Goal: Use online tool/utility: Utilize a website feature to perform a specific function

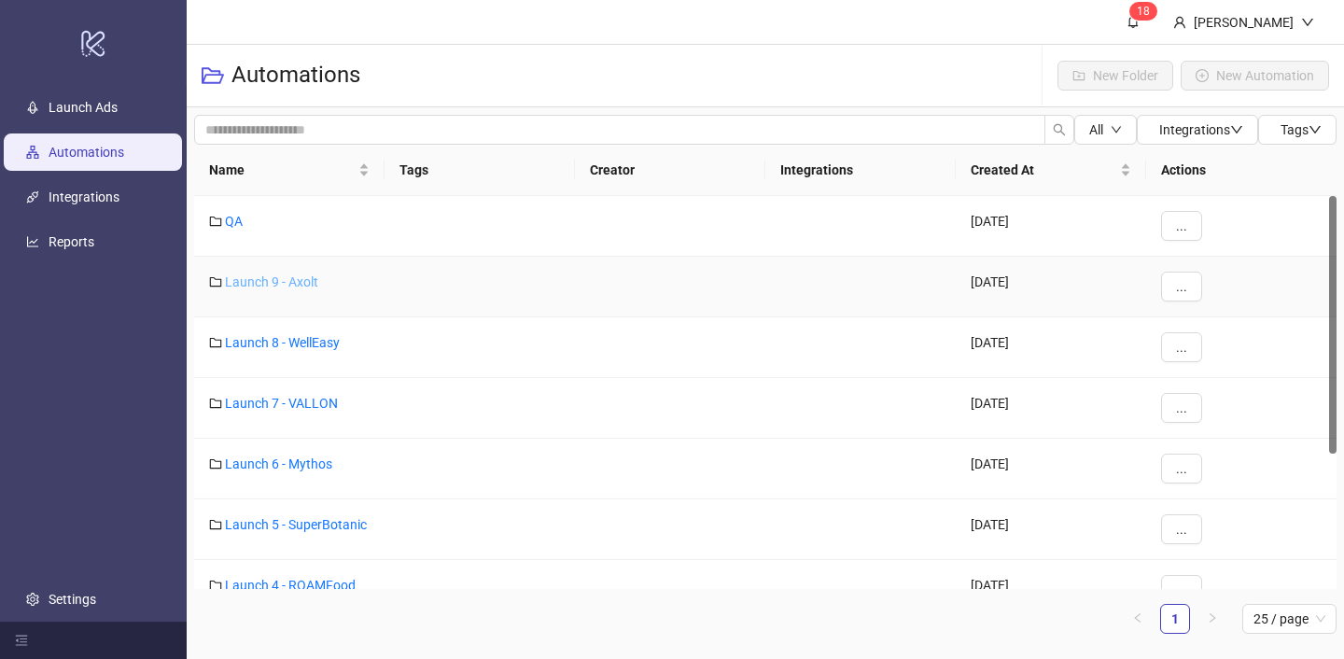
click at [308, 282] on link "Launch 9 - Axolt" at bounding box center [271, 281] width 93 height 15
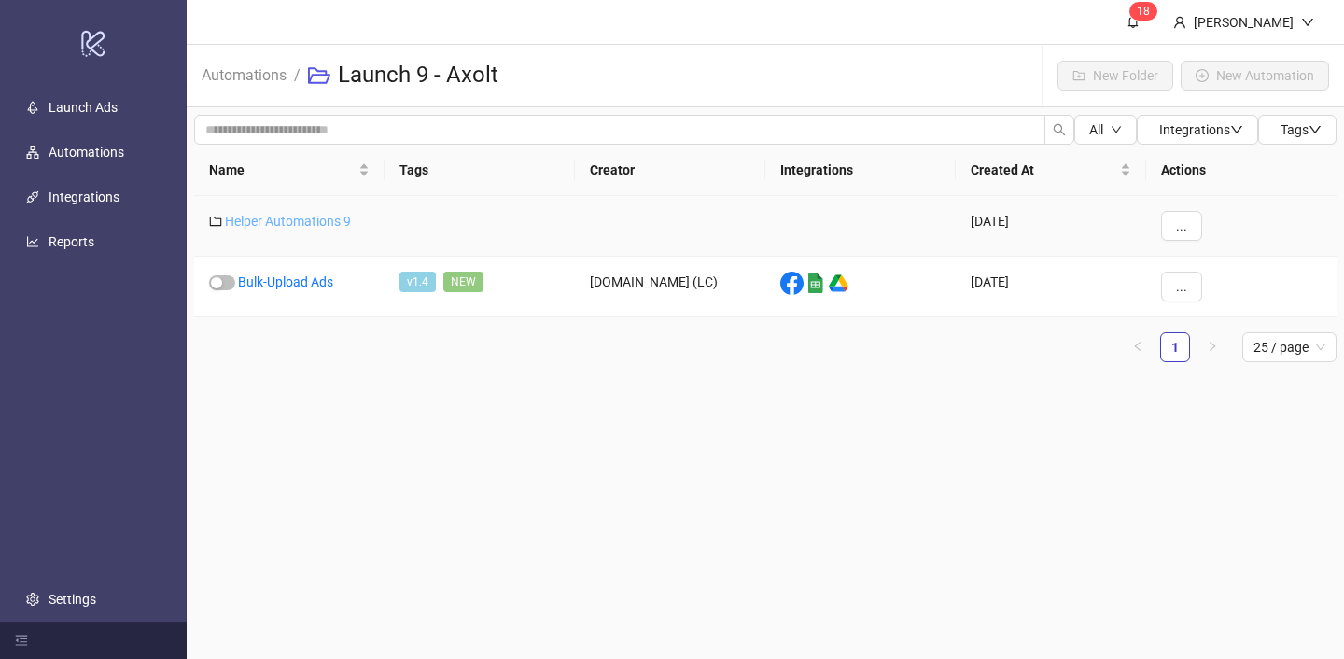
click at [324, 221] on link "Helper Automations 9" at bounding box center [288, 221] width 126 height 15
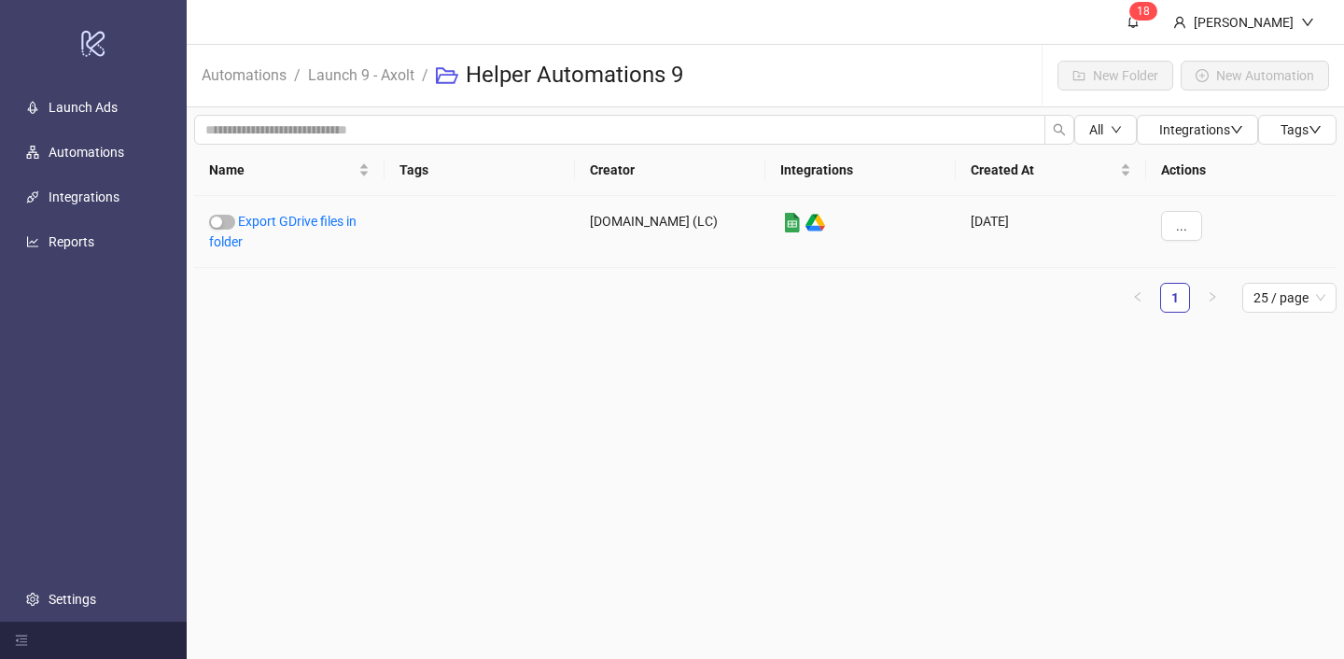
click at [324, 221] on link "Export GDrive files in folder" at bounding box center [282, 231] width 147 height 35
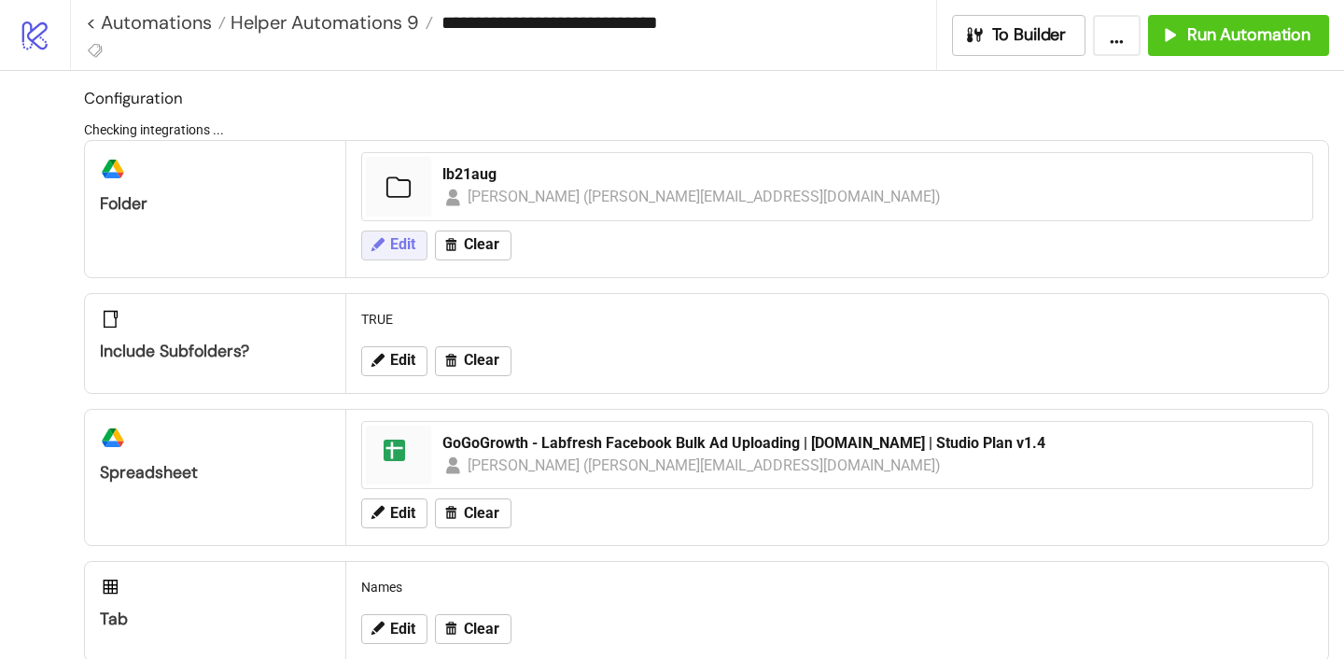
click at [412, 241] on span "Edit" at bounding box center [402, 244] width 25 height 17
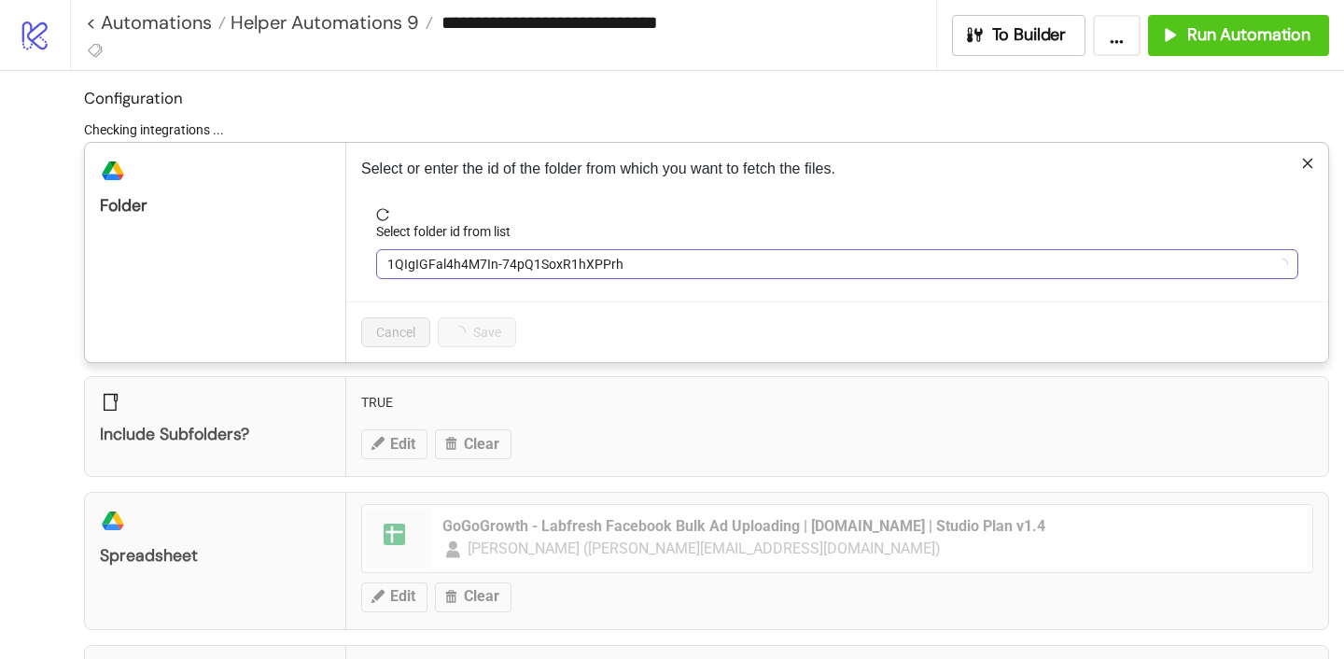
click at [468, 255] on span "1QIgIGFal4h4M7In-74pQ1SoxR1hXPPrh" at bounding box center [837, 264] width 900 height 28
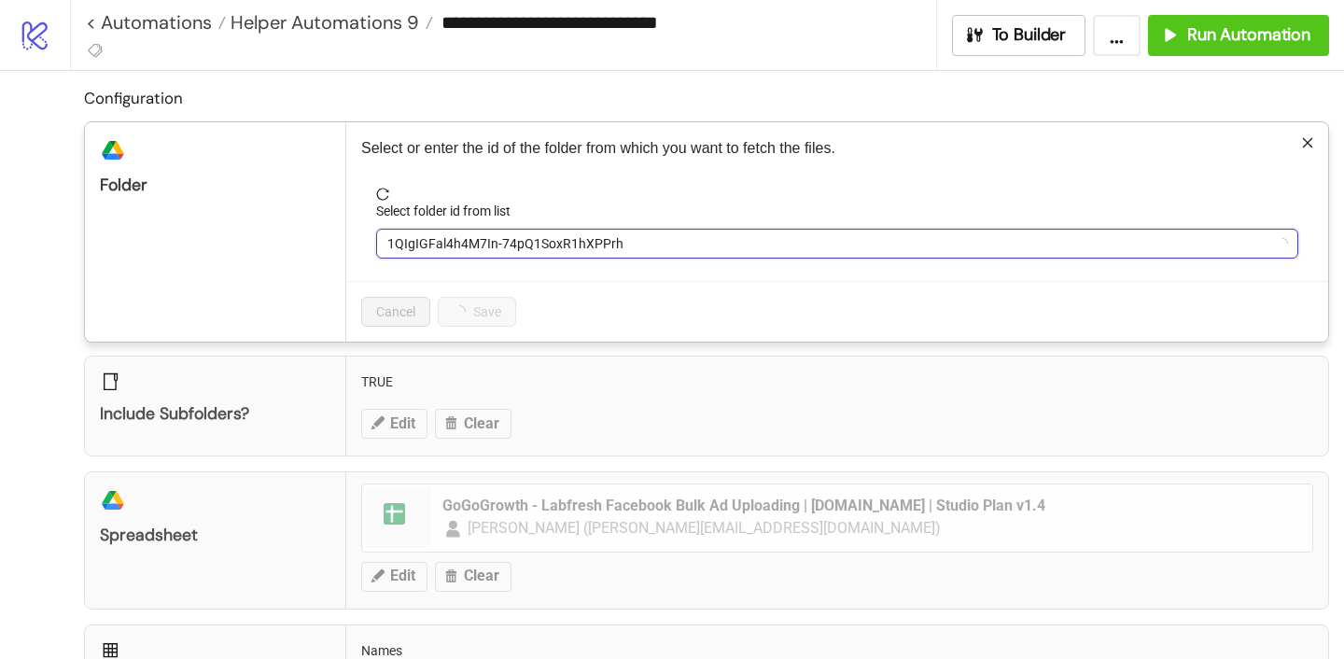
click at [468, 255] on span "1QIgIGFal4h4M7In-74pQ1SoxR1hXPPrh" at bounding box center [837, 244] width 900 height 28
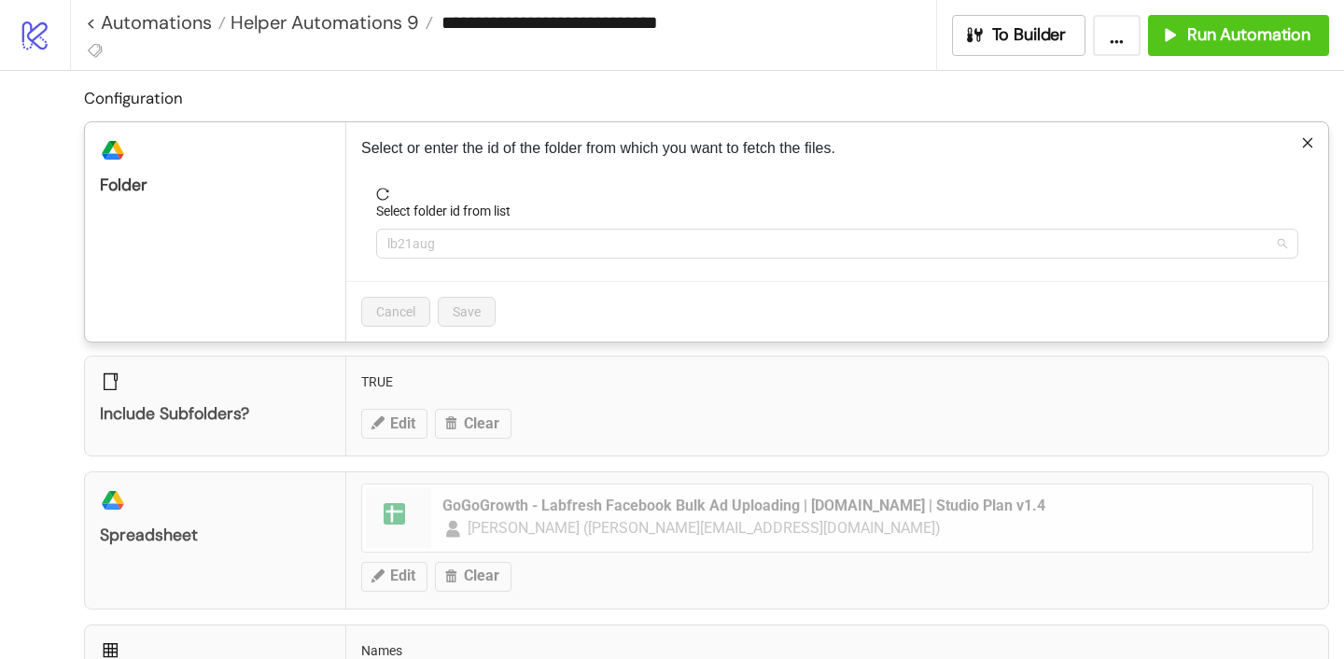
click at [468, 250] on span "lb21aug" at bounding box center [837, 244] width 900 height 28
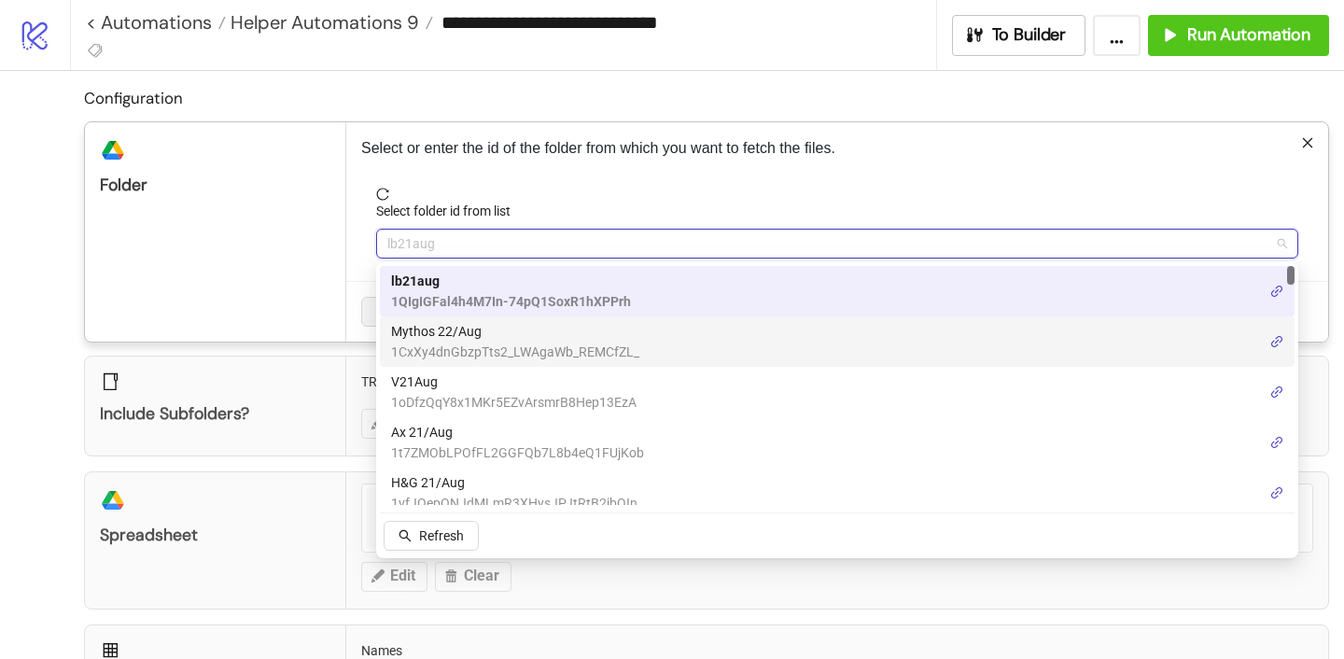
click at [423, 338] on span "Mythos 22/Aug" at bounding box center [515, 331] width 248 height 21
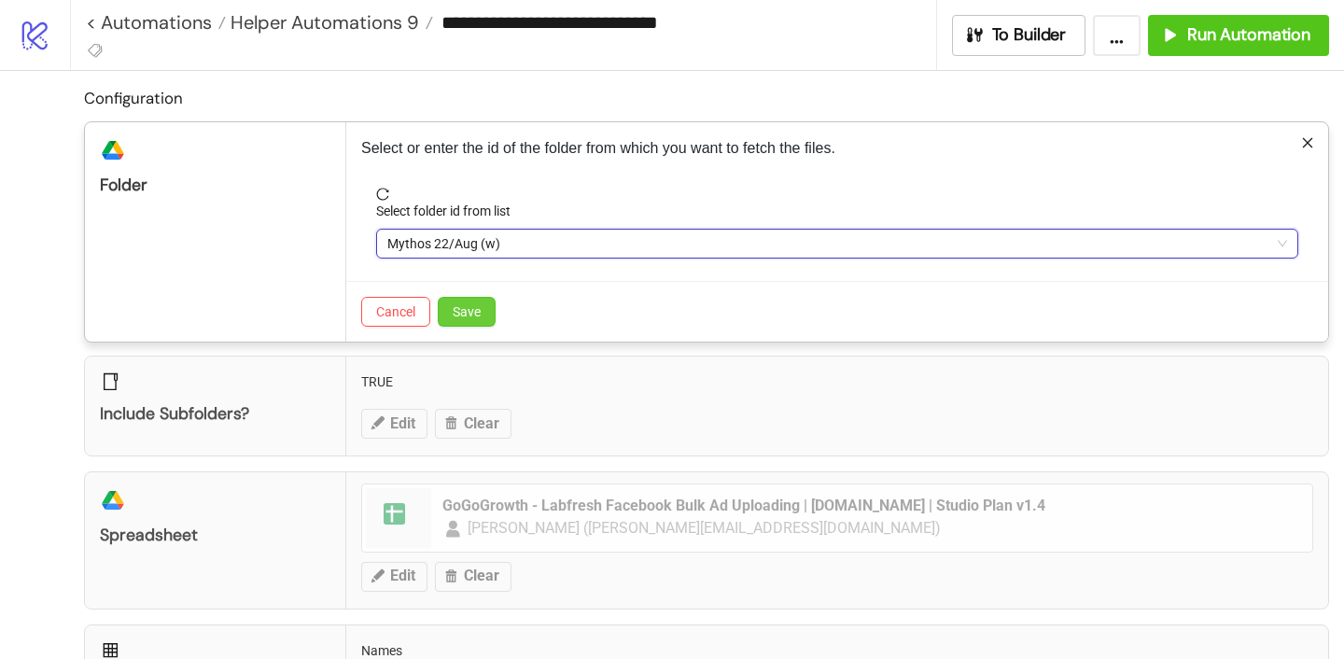
click at [467, 313] on span "Save" at bounding box center [467, 311] width 28 height 15
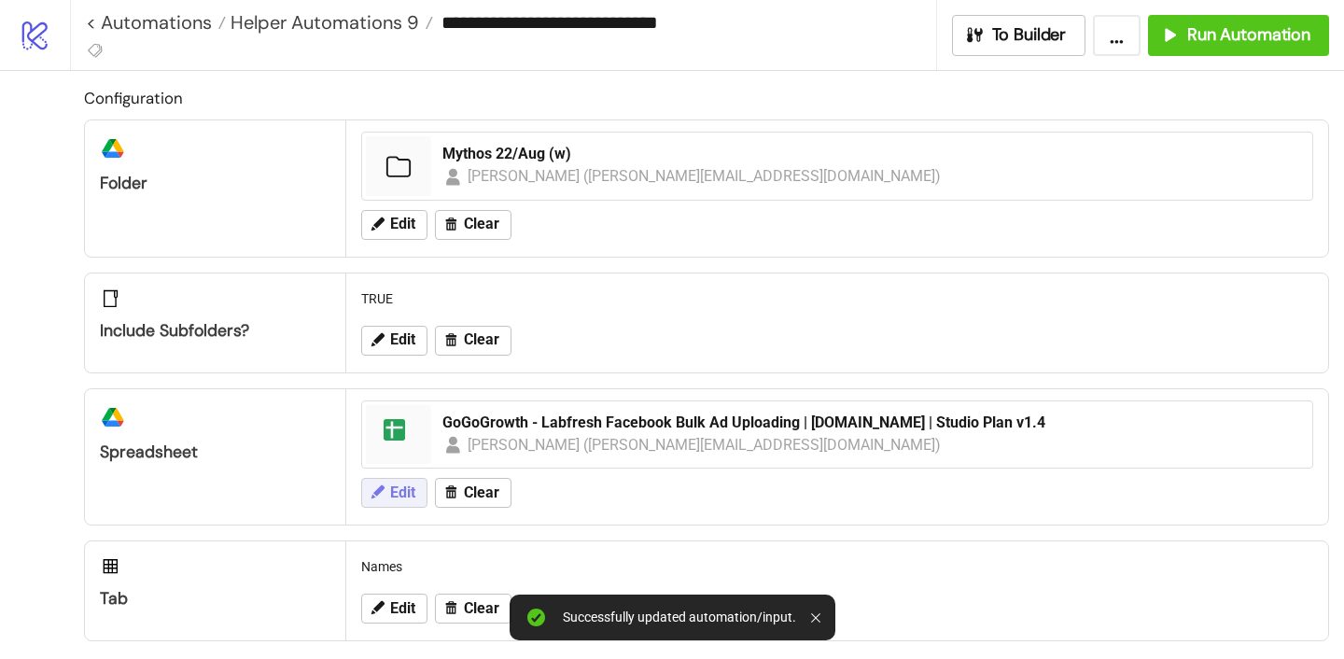
click at [401, 497] on span "Edit" at bounding box center [402, 492] width 25 height 17
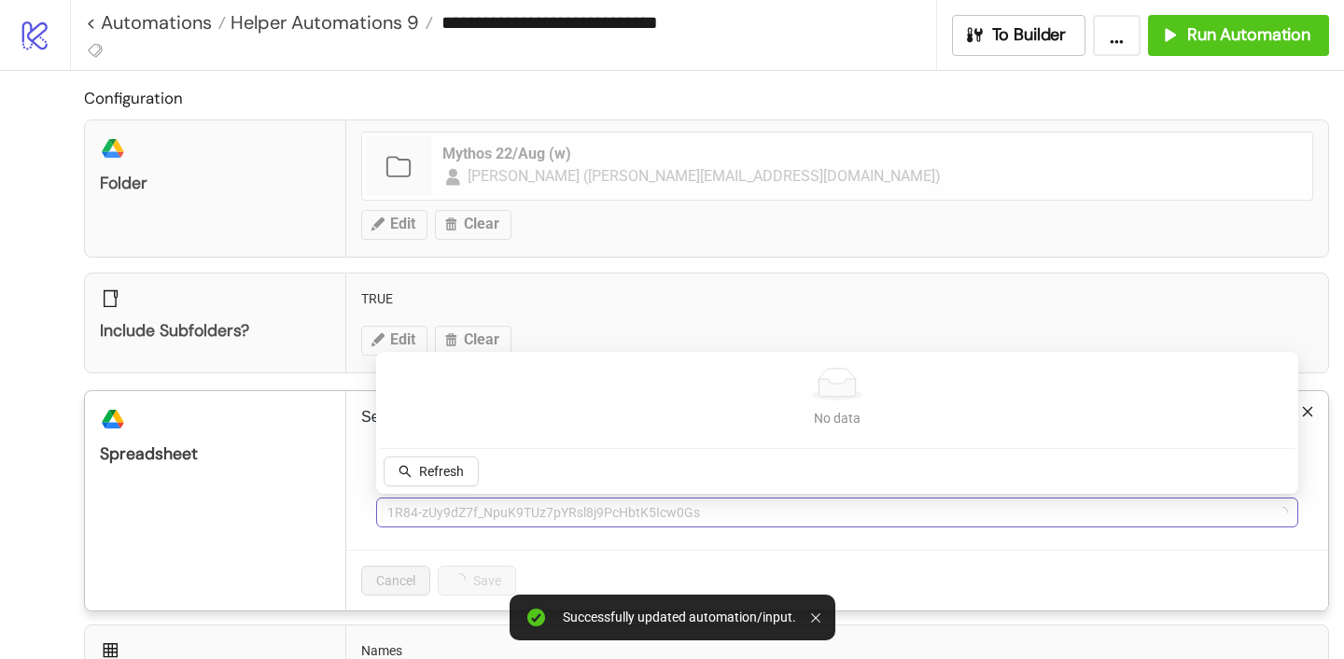
click at [438, 508] on span "1R84-zUy9dZ7f_NpuK9TUz7pYRsl8j9PcHbtK5Icw0Gs" at bounding box center [837, 512] width 900 height 28
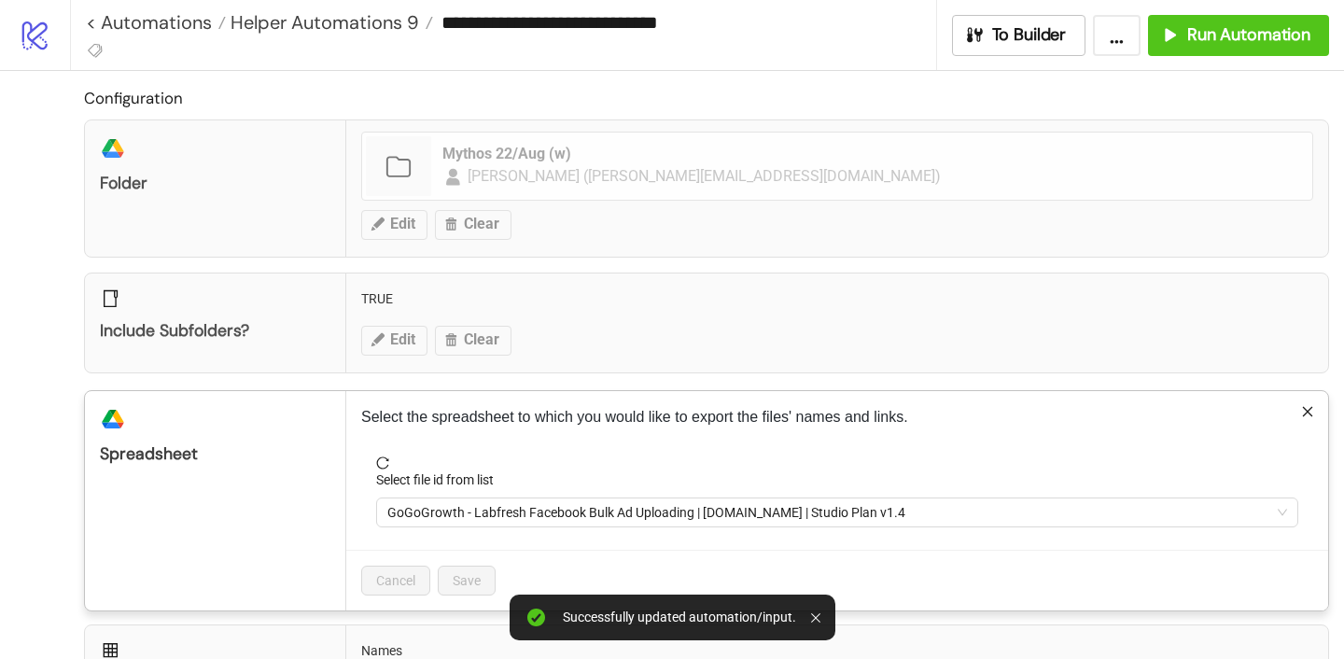
click at [438, 508] on span "GoGoGrowth - Labfresh Facebook Bulk Ad Uploading | [DOMAIN_NAME] | Studio Plan …" at bounding box center [837, 512] width 900 height 28
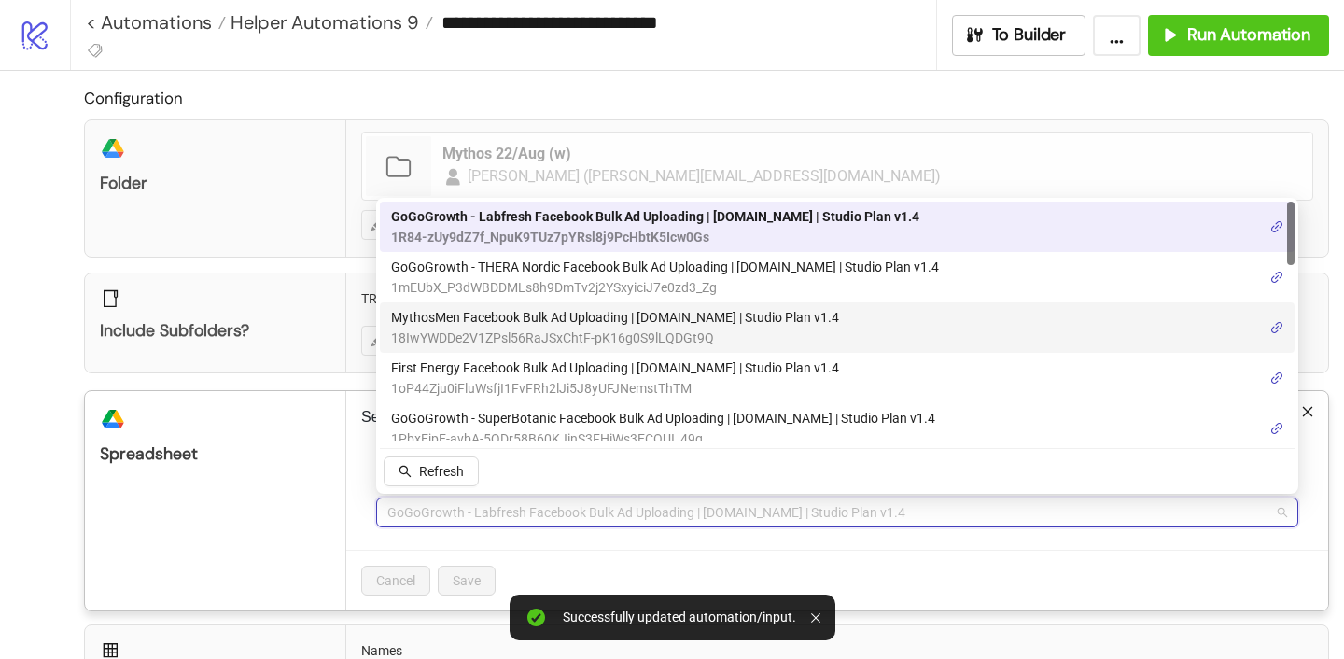
click at [462, 325] on span "MythosMen Facebook Bulk Ad Uploading | [DOMAIN_NAME] | Studio Plan v1.4" at bounding box center [615, 317] width 448 height 21
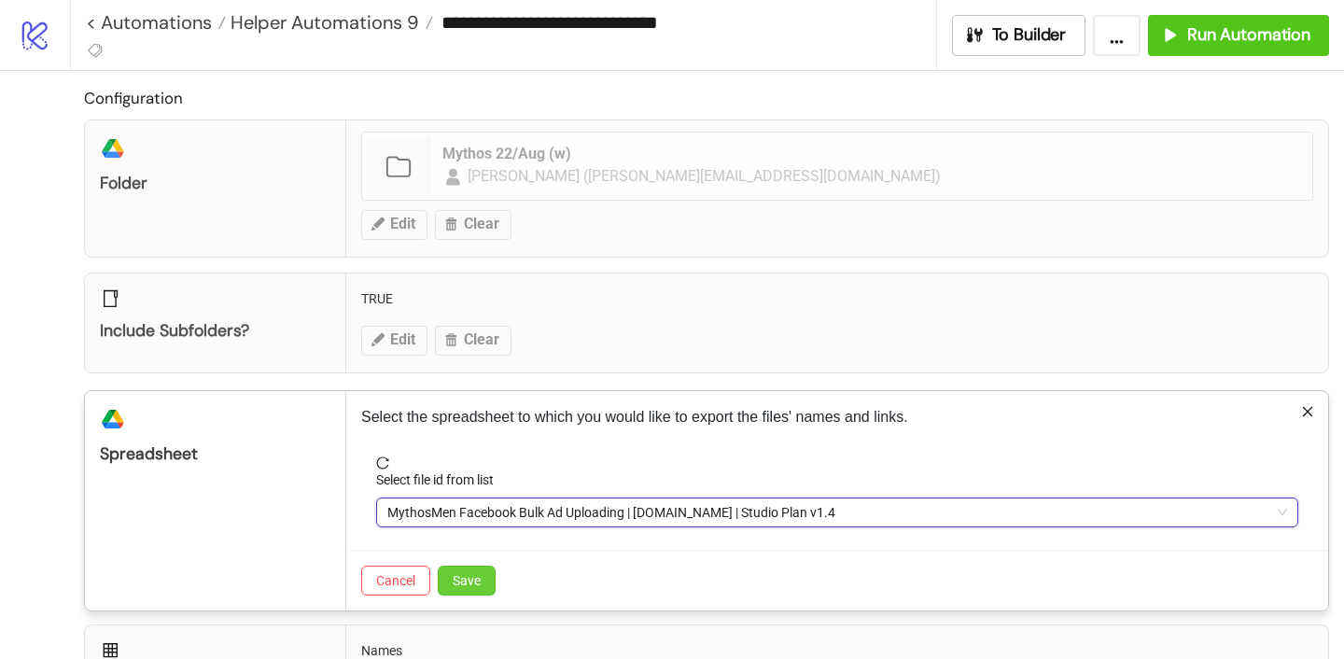
click at [473, 591] on button "Save" at bounding box center [467, 581] width 58 height 30
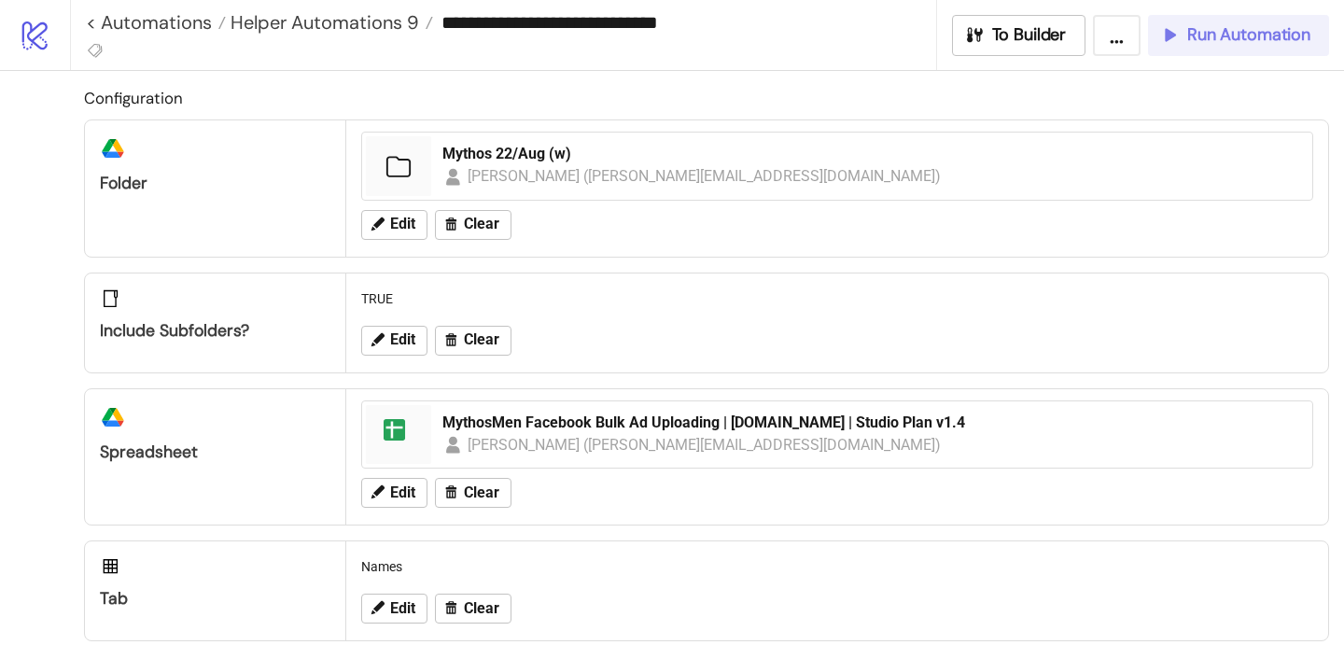
click at [1193, 41] on span "Run Automation" at bounding box center [1248, 34] width 123 height 21
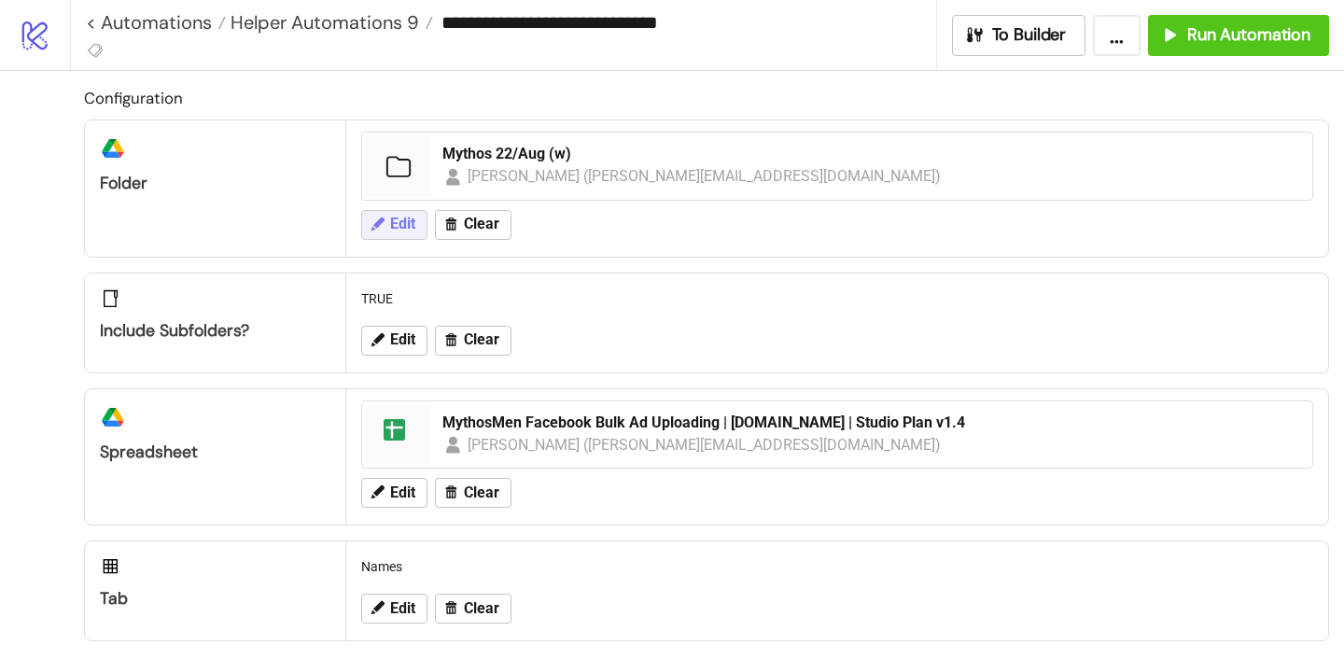
click at [413, 227] on span "Edit" at bounding box center [402, 224] width 25 height 17
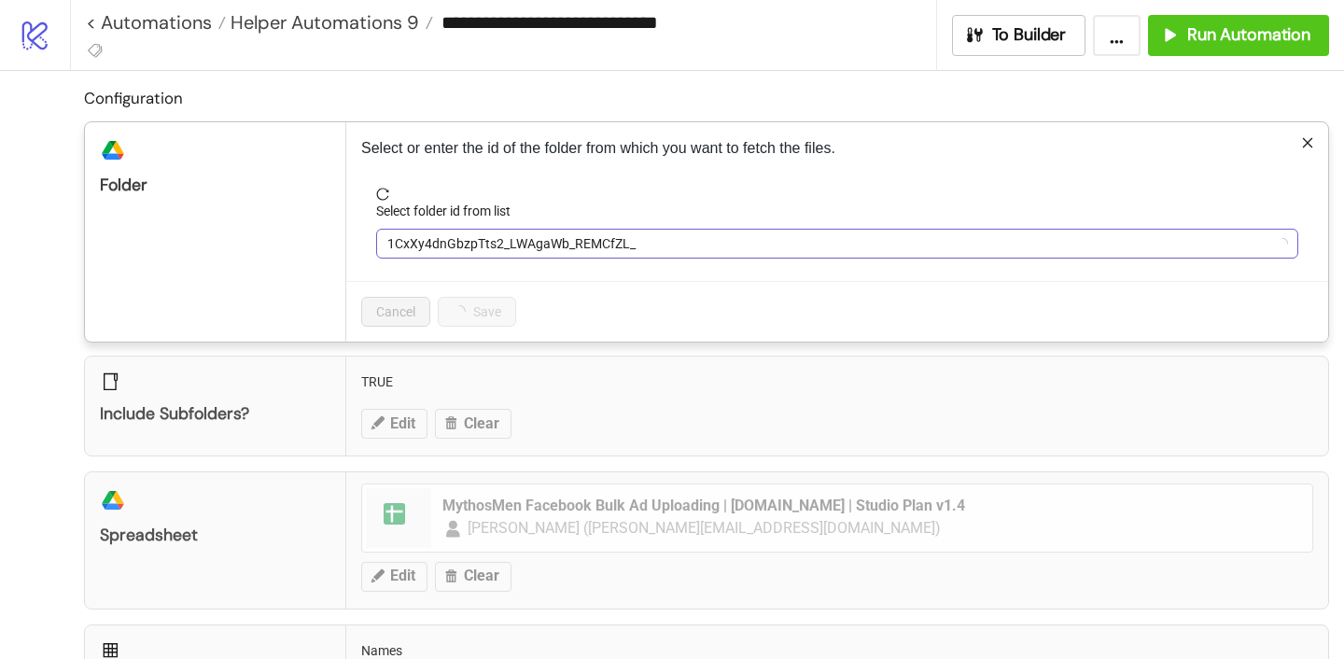
click at [519, 257] on span "1CxXy4dnGbzpTts2_LWAgaWb_REMCfZL_" at bounding box center [837, 244] width 900 height 28
click at [519, 247] on span "1CxXy4dnGbzpTts2_LWAgaWb_REMCfZL_" at bounding box center [837, 244] width 900 height 28
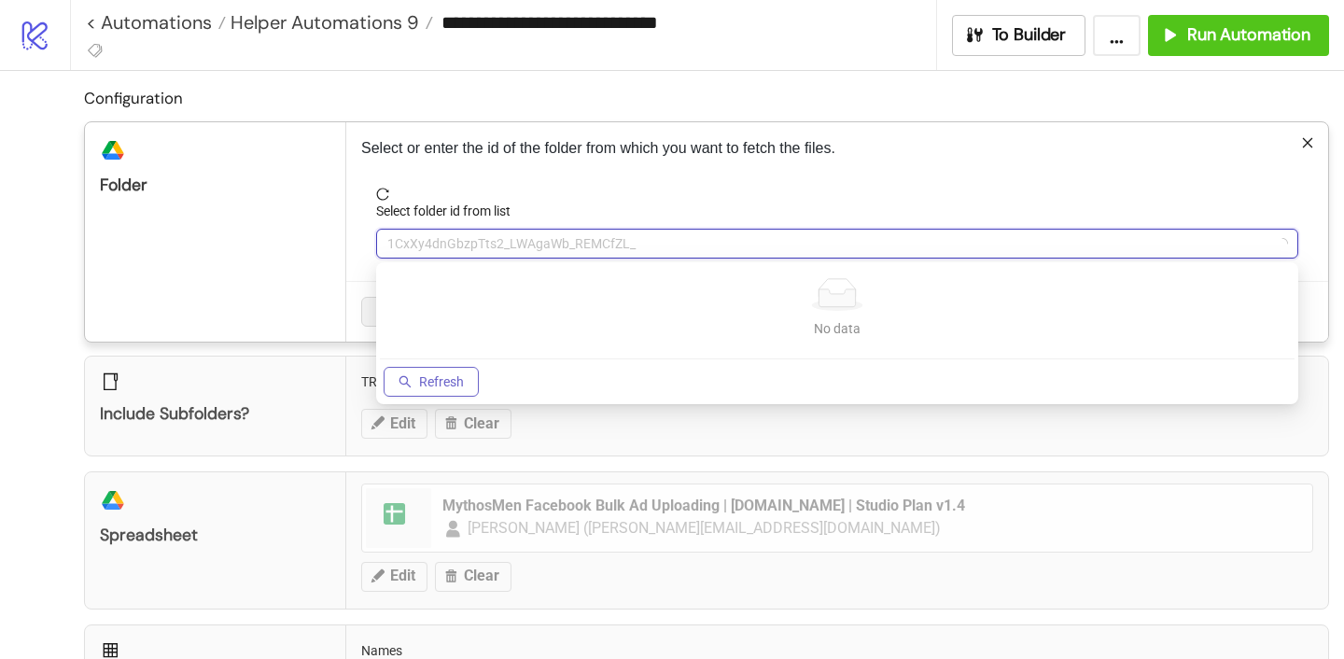
click at [429, 388] on span "Refresh" at bounding box center [441, 381] width 45 height 15
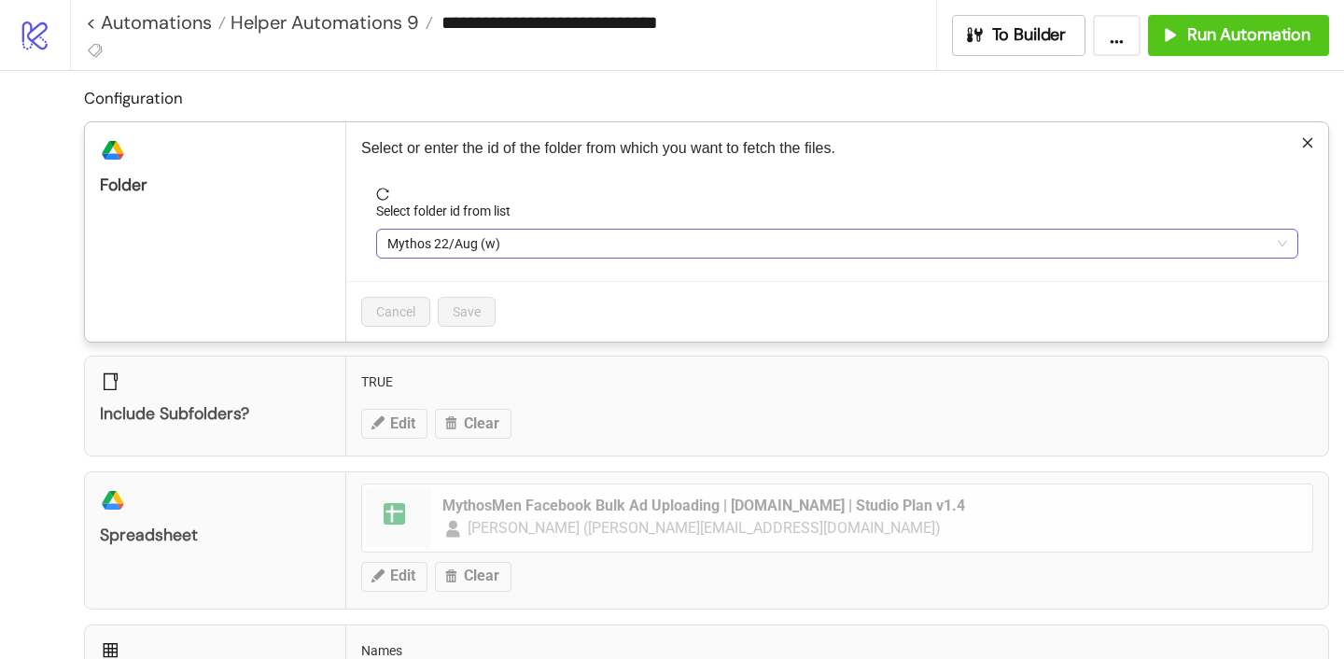
click at [497, 256] on span "Mythos 22/Aug (w)" at bounding box center [837, 244] width 900 height 28
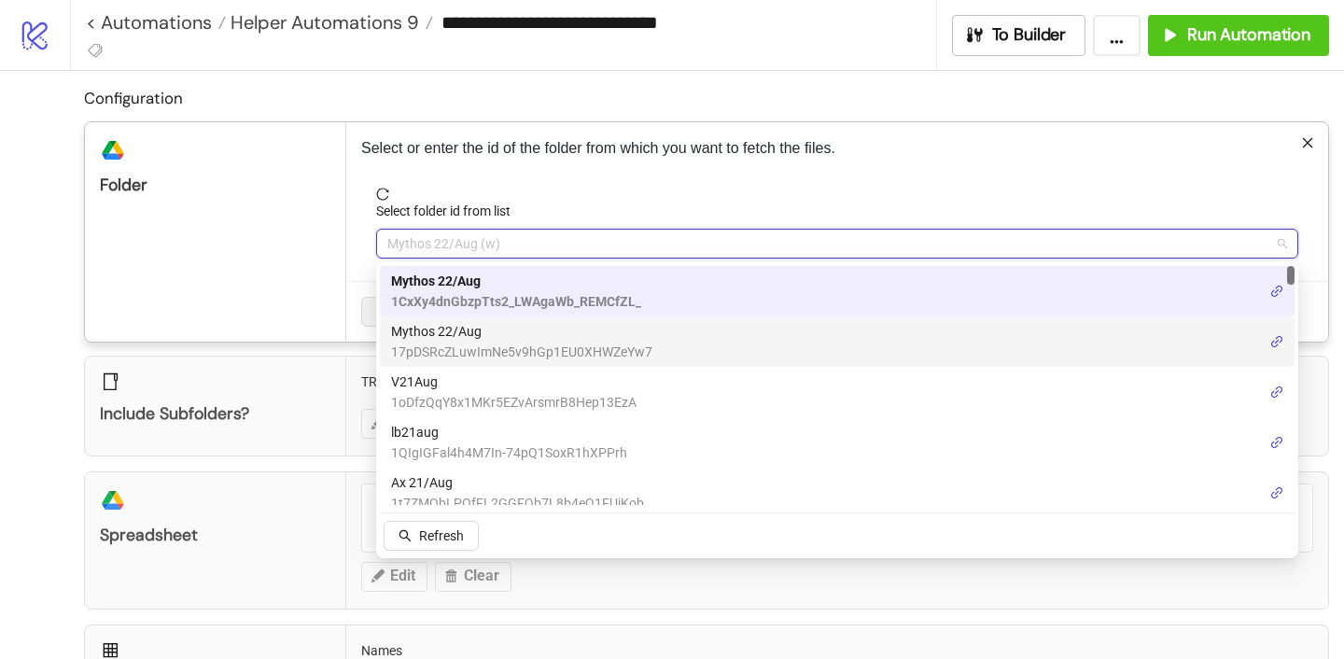
click at [480, 330] on span "Mythos 22/Aug" at bounding box center [521, 331] width 261 height 21
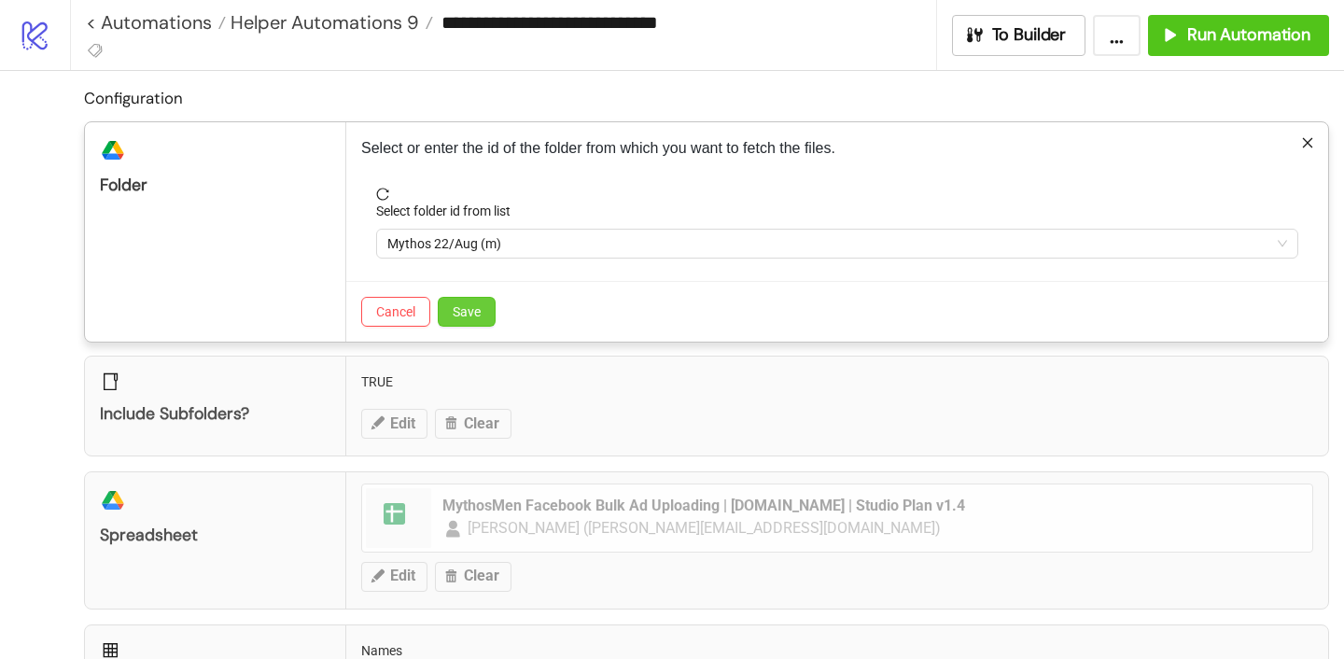
click at [478, 308] on span "Save" at bounding box center [467, 311] width 28 height 15
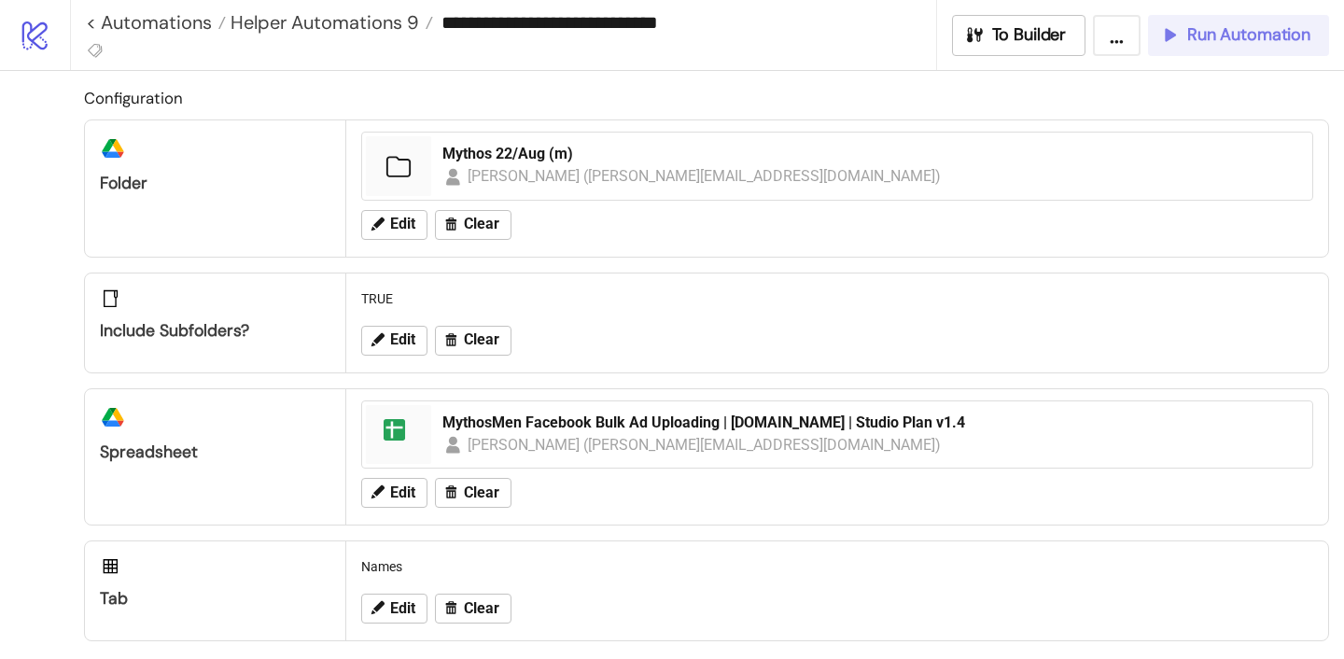
click at [1181, 42] on div "Run Automation" at bounding box center [1234, 34] width 151 height 21
